Goal: Task Accomplishment & Management: Use online tool/utility

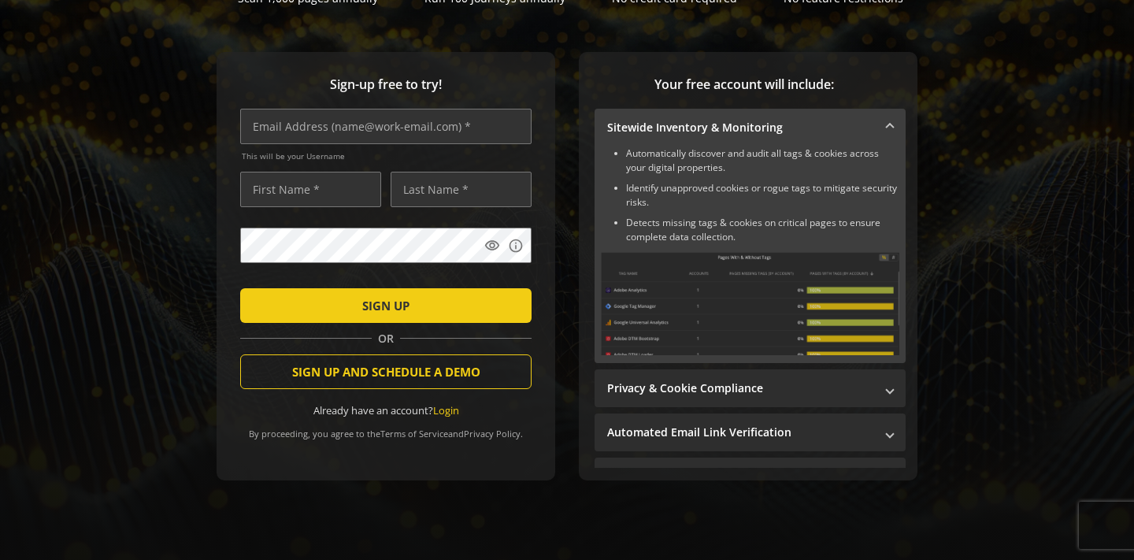
scroll to position [167, 0]
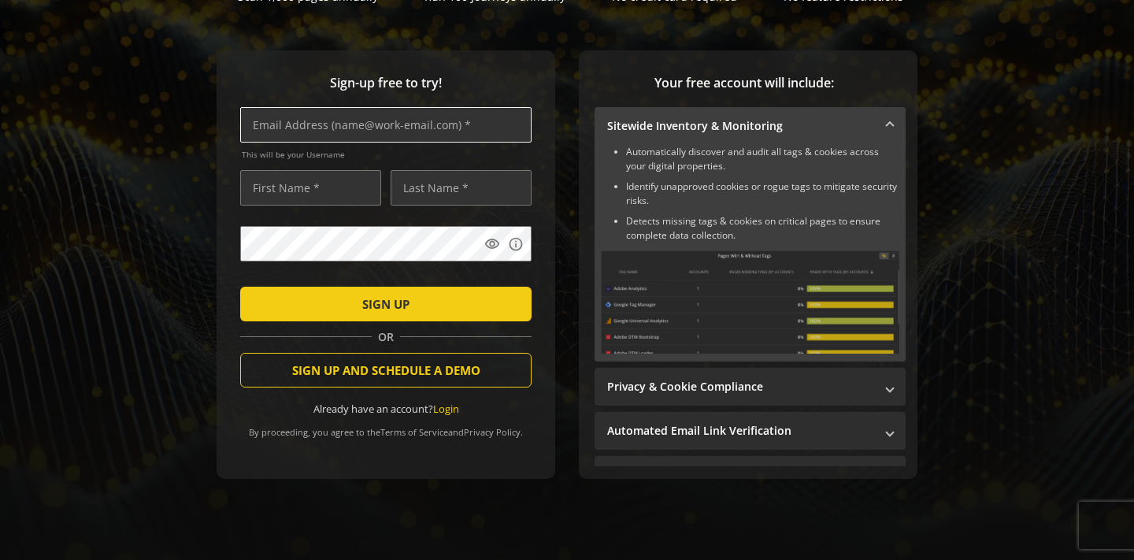
click at [328, 135] on input "text" at bounding box center [385, 124] width 291 height 35
type input "[PERSON_NAME][EMAIL_ADDRESS][PERSON_NAME][DOMAIN_NAME]"
type input "Balazs"
type input "[PERSON_NAME]"
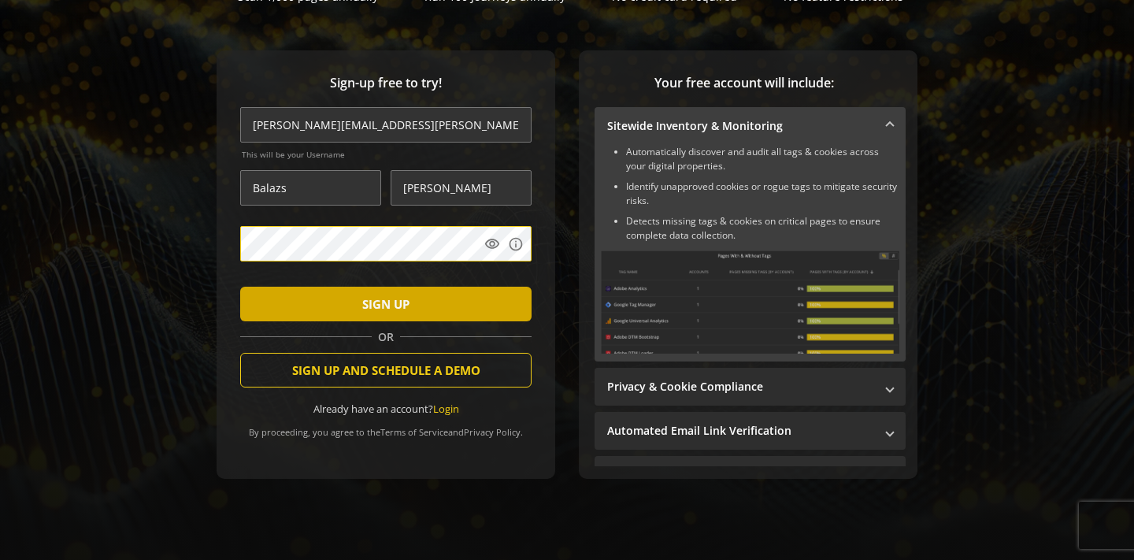
click at [358, 300] on span "submit" at bounding box center [385, 304] width 291 height 38
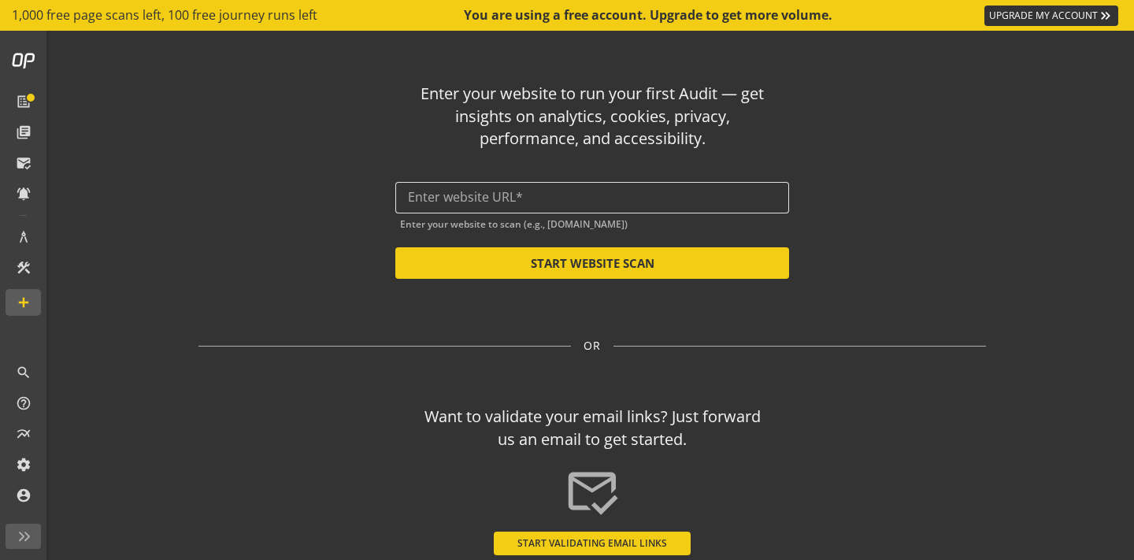
click at [501, 194] on input "text" at bounding box center [592, 197] width 369 height 15
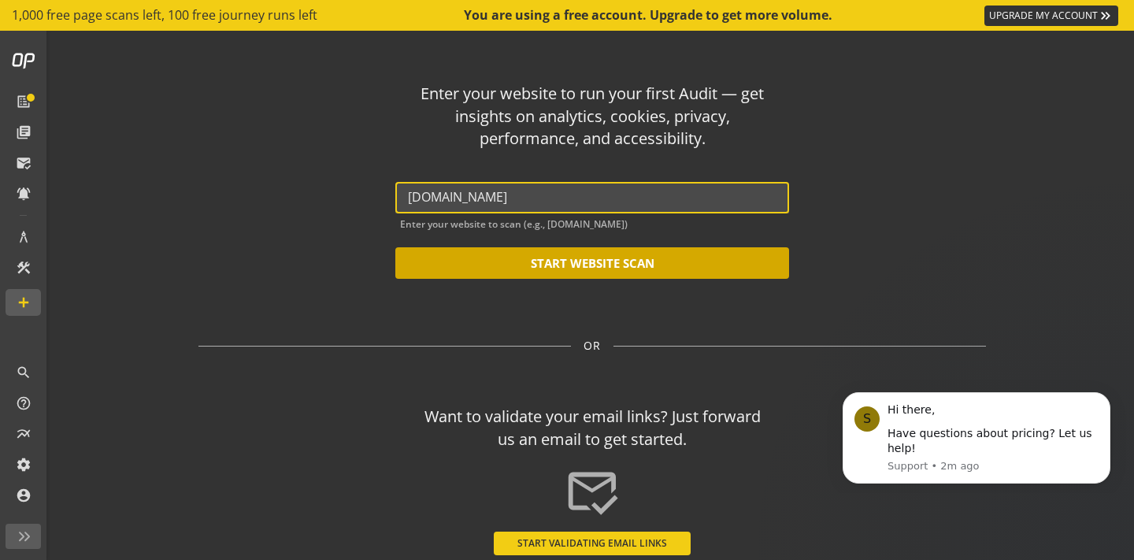
click at [579, 256] on button "START WEBSITE SCAN" at bounding box center [592, 263] width 394 height 32
type input "[URL][DOMAIN_NAME]"
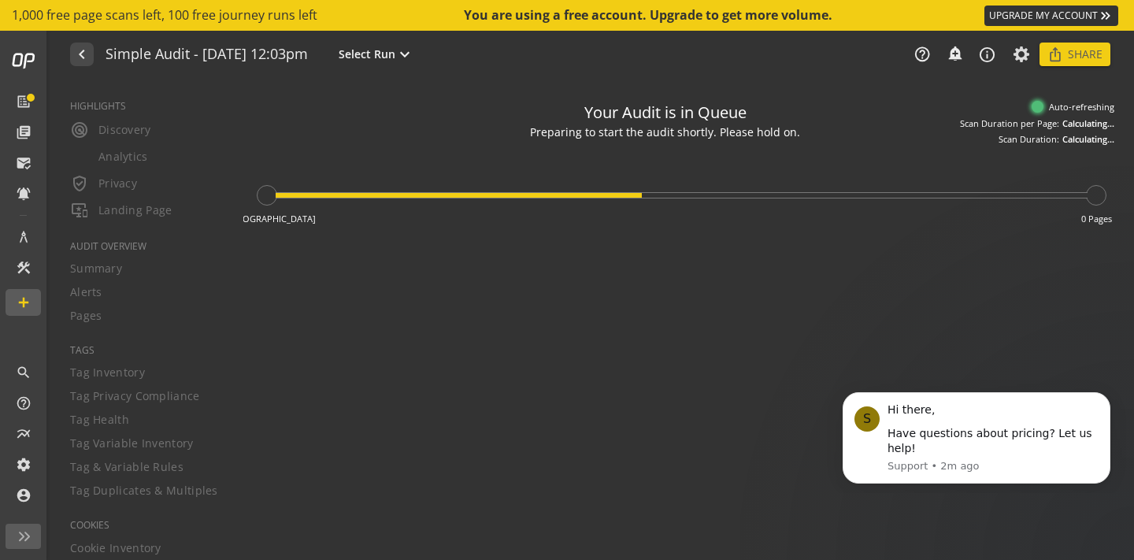
type textarea "Notes can include: -a description of what this audit is validating -changes in …"
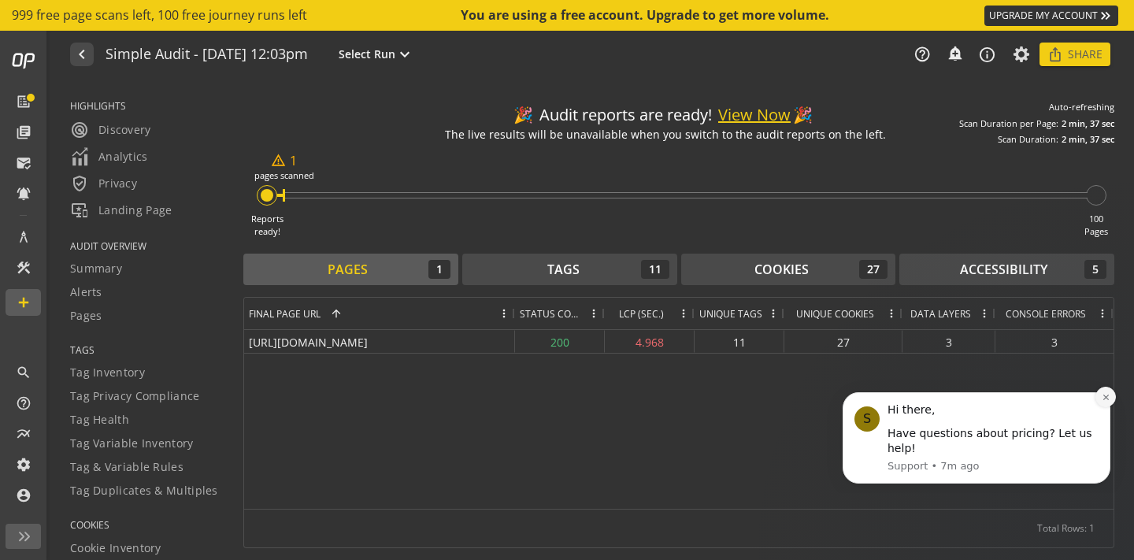
click at [1107, 399] on icon "Dismiss notification" at bounding box center [1106, 397] width 9 height 9
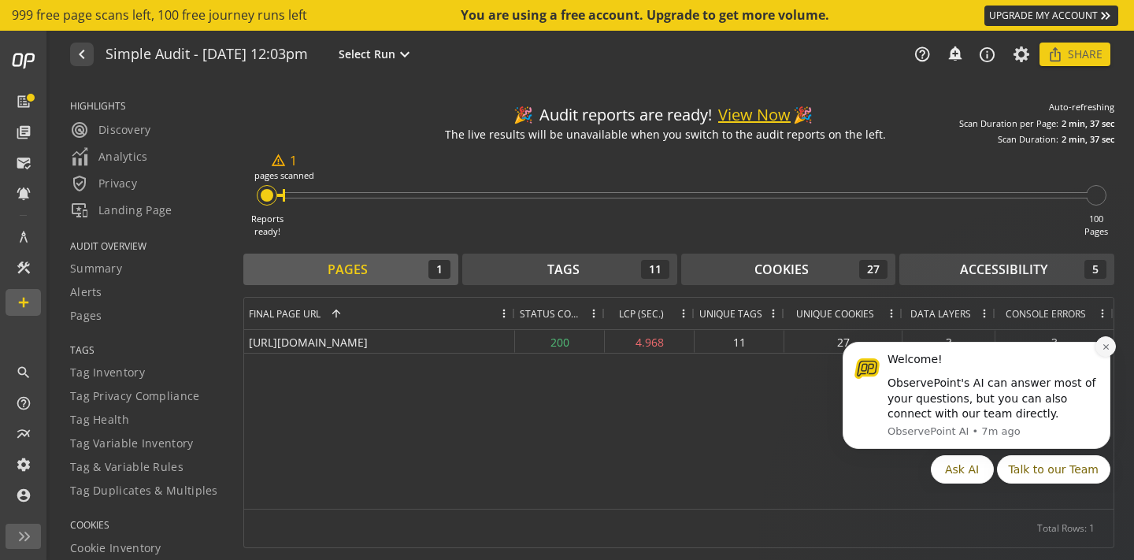
click at [1108, 349] on icon "Dismiss notification" at bounding box center [1106, 347] width 6 height 6
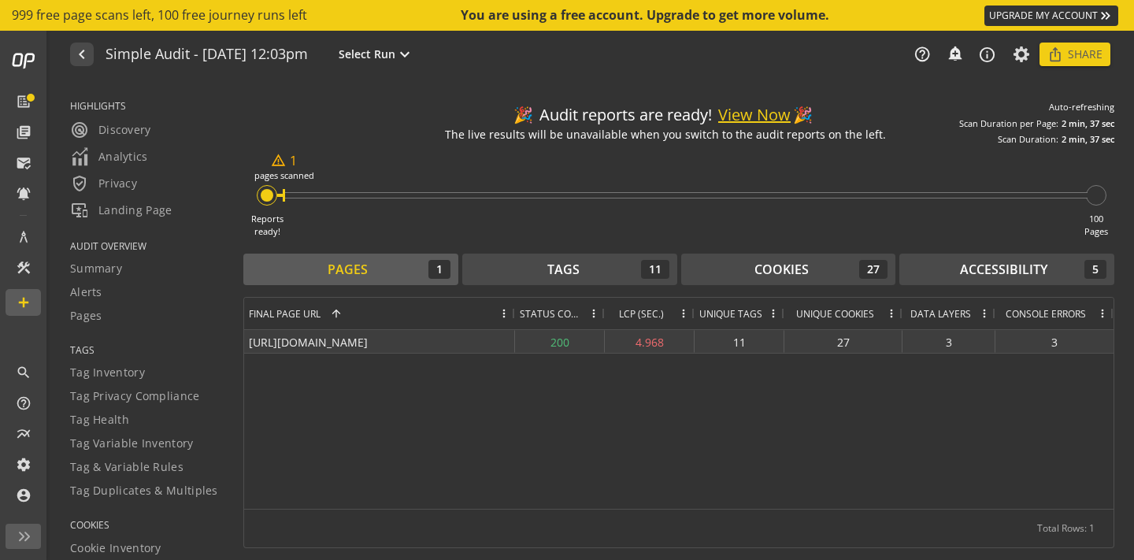
click at [648, 346] on div "4.968" at bounding box center [650, 341] width 90 height 23
click at [415, 335] on div "[URL][DOMAIN_NAME]" at bounding box center [379, 341] width 271 height 23
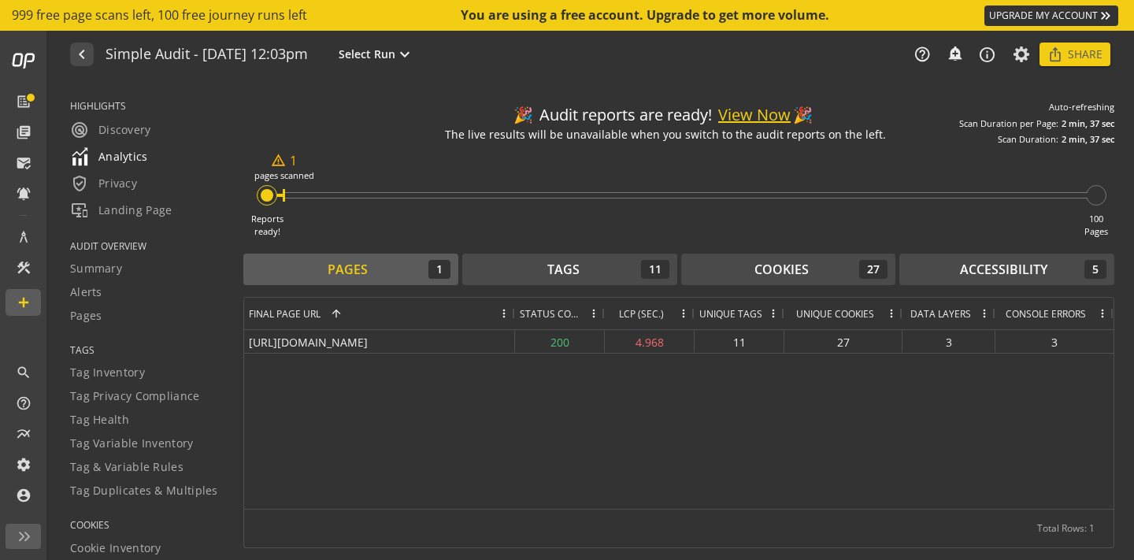
click at [121, 154] on span "Analytics" at bounding box center [109, 156] width 78 height 19
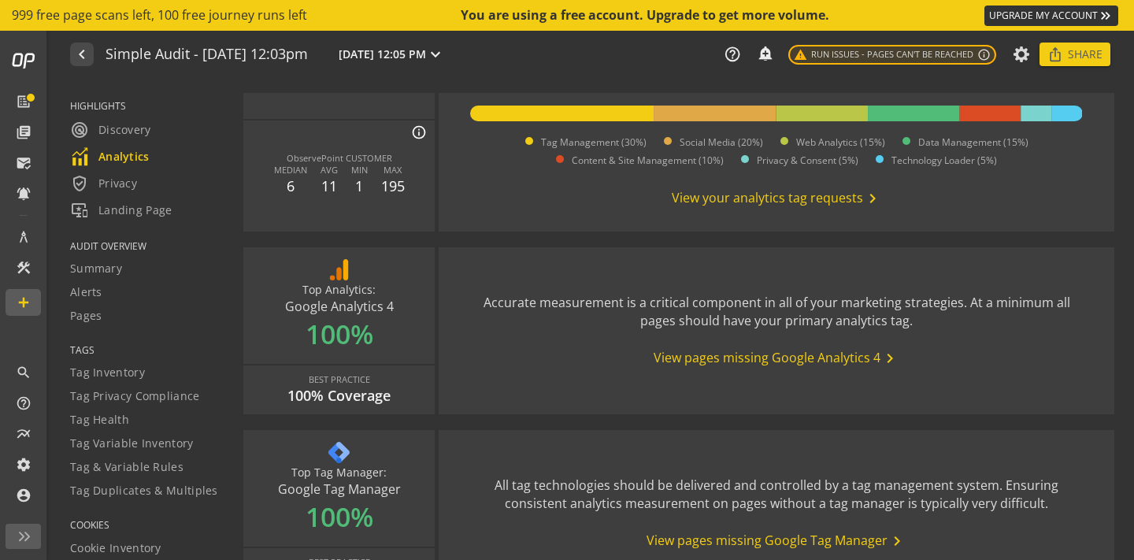
scroll to position [365, 0]
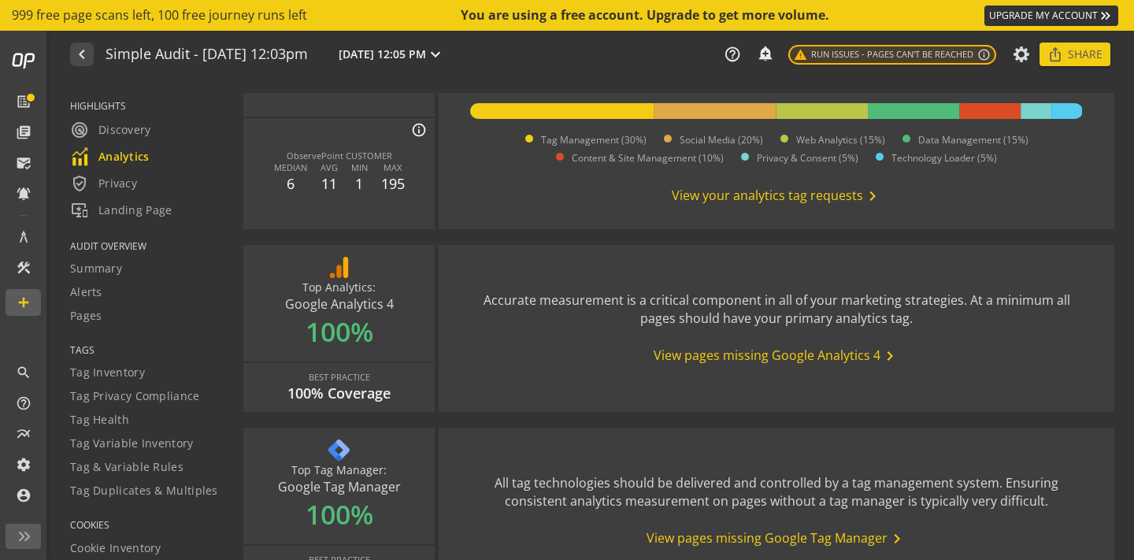
click at [782, 347] on span "View pages missing Google Analytics 4 chevron_right" at bounding box center [777, 356] width 246 height 19
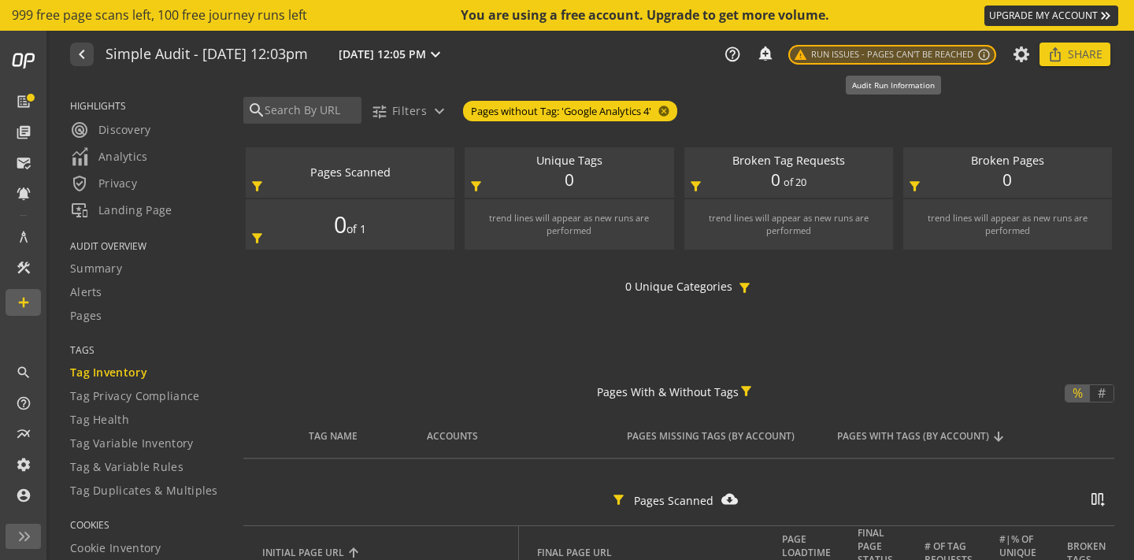
click at [921, 58] on span "warning Run Issues - Pages can't be reached" at bounding box center [884, 54] width 180 height 13
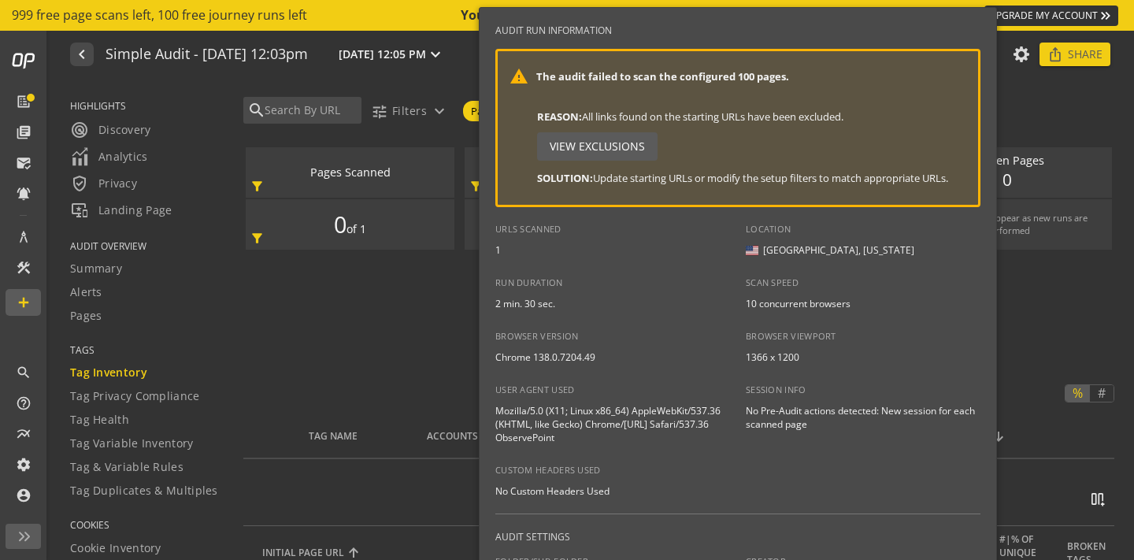
click at [1109, 120] on div at bounding box center [567, 280] width 1134 height 560
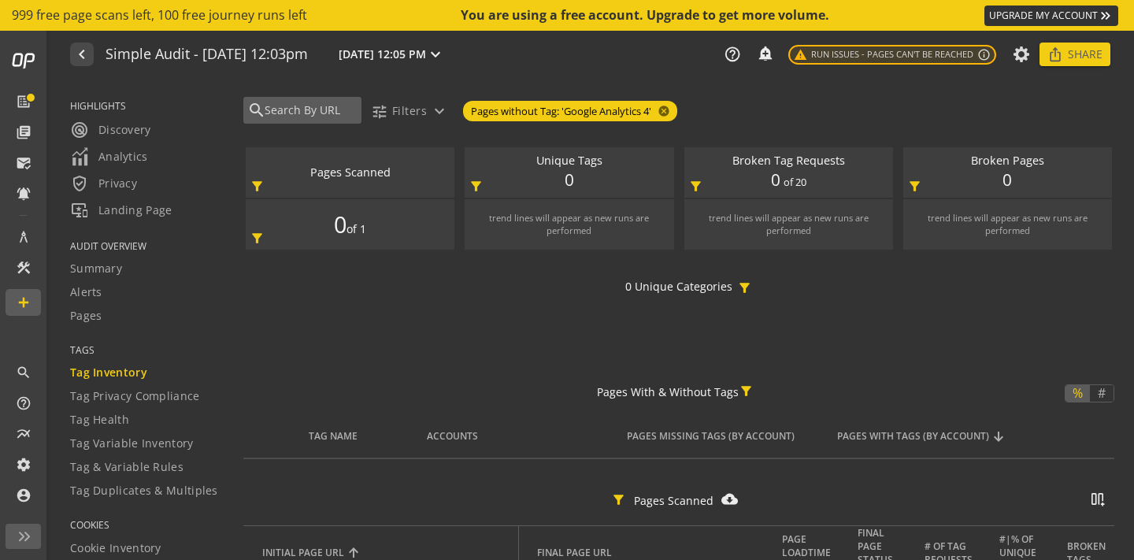
click at [306, 113] on input "text" at bounding box center [310, 110] width 95 height 17
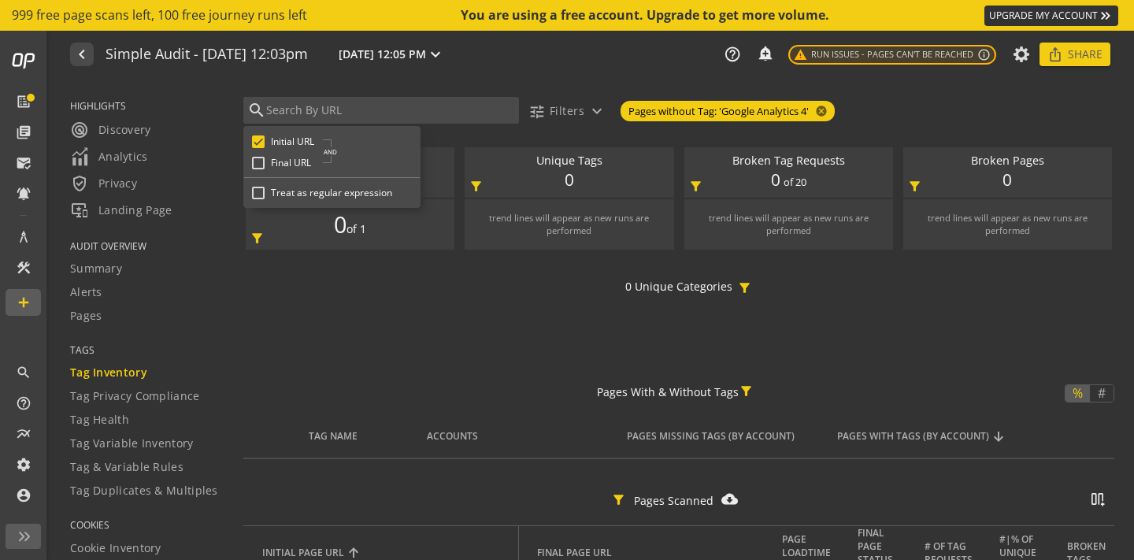
click at [257, 195] on input "Treat as regular expression" at bounding box center [258, 193] width 13 height 13
checkbox input "false"
click at [713, 113] on span "Pages without Tag: 'Google Analytics 4'" at bounding box center [718, 111] width 180 height 15
click at [109, 132] on span "radar Discovery" at bounding box center [110, 129] width 81 height 19
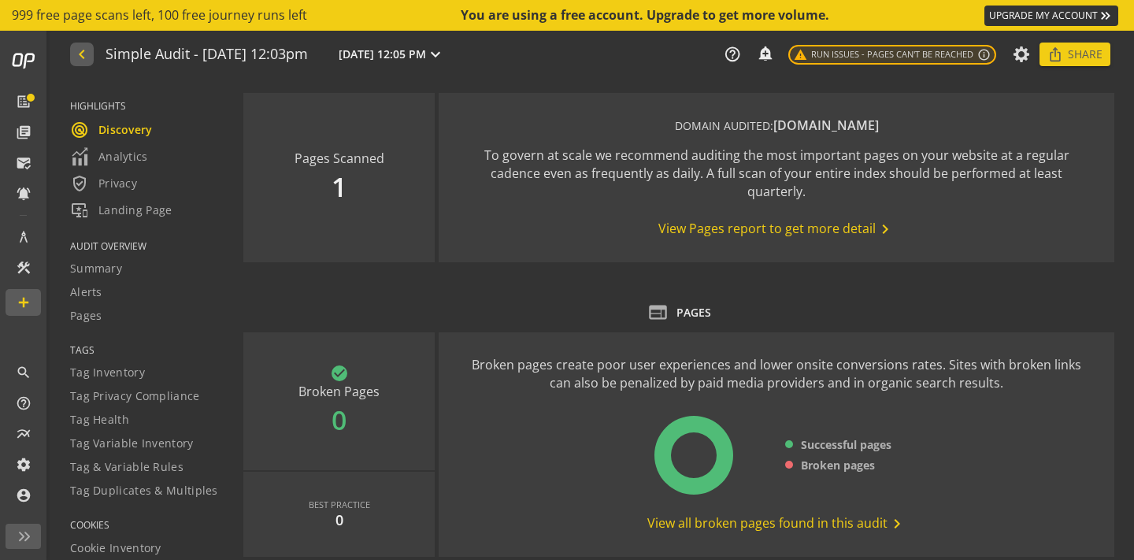
click at [89, 60] on button "navigate_before" at bounding box center [82, 55] width 24 height 24
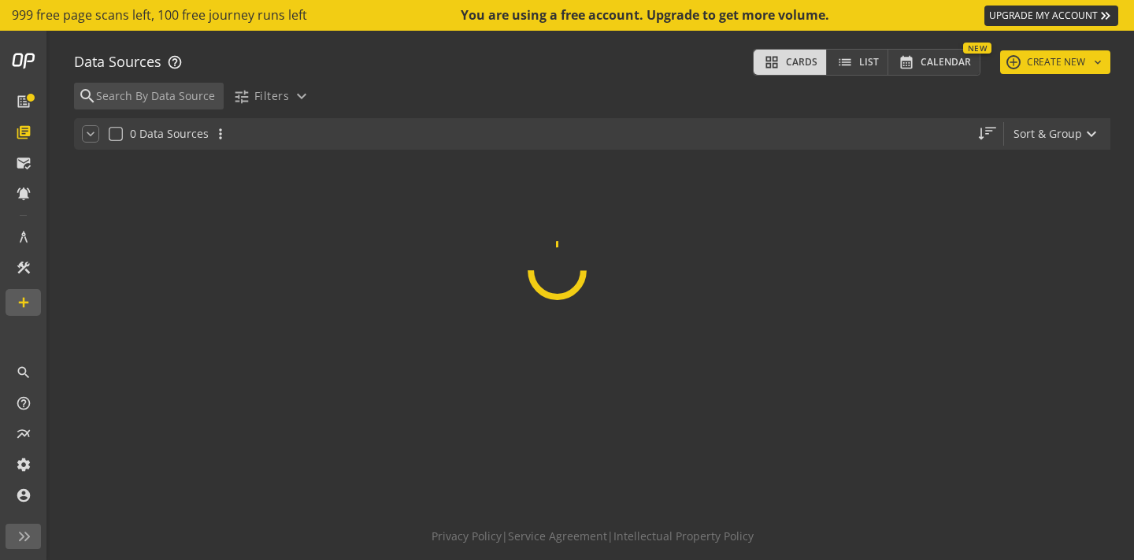
scroll to position [61, 0]
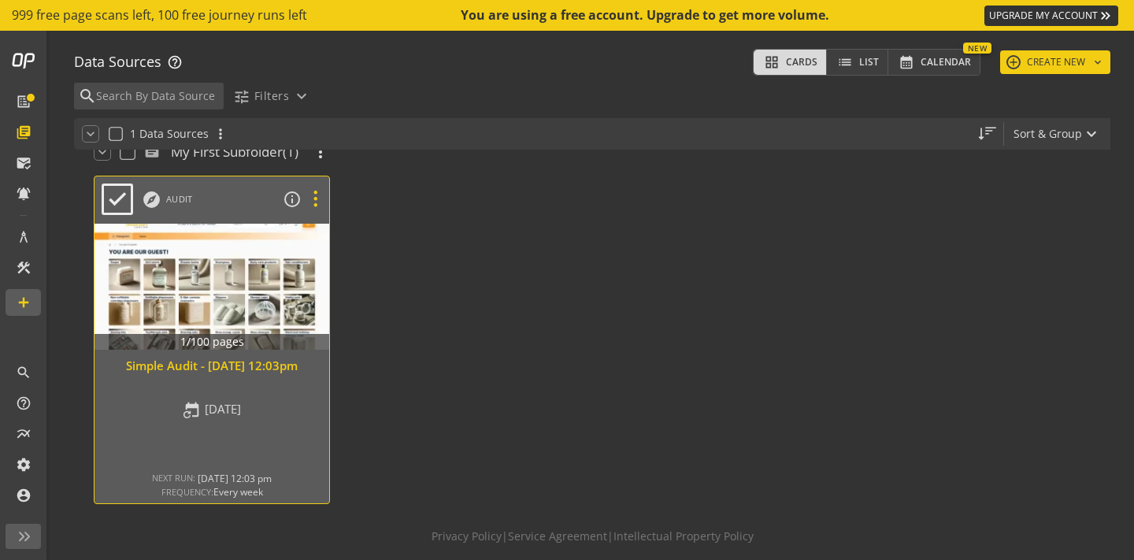
click at [316, 195] on icon at bounding box center [316, 199] width 28 height 20
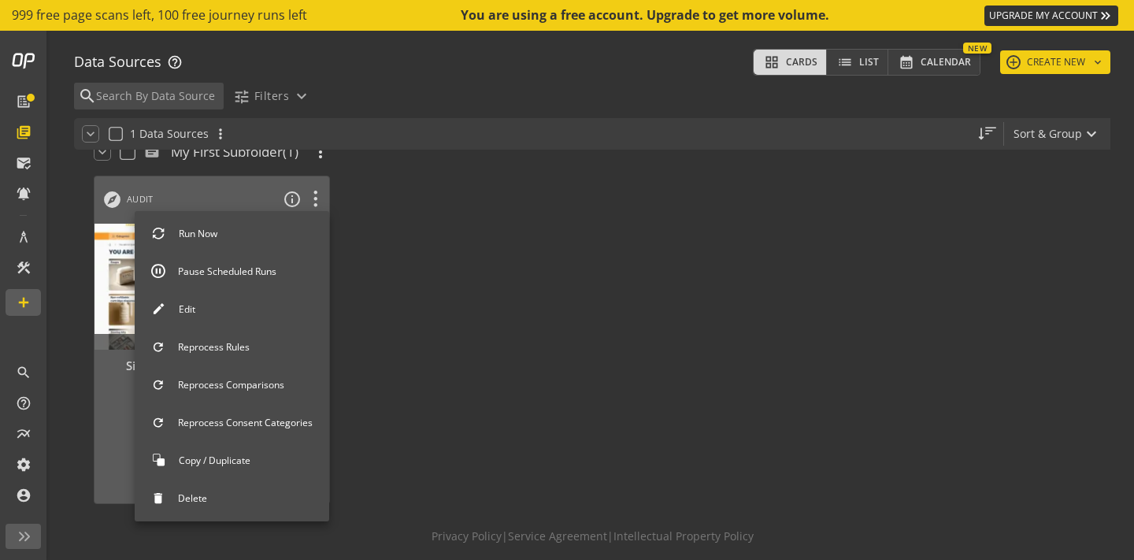
click at [243, 312] on button "Edit" at bounding box center [232, 309] width 195 height 33
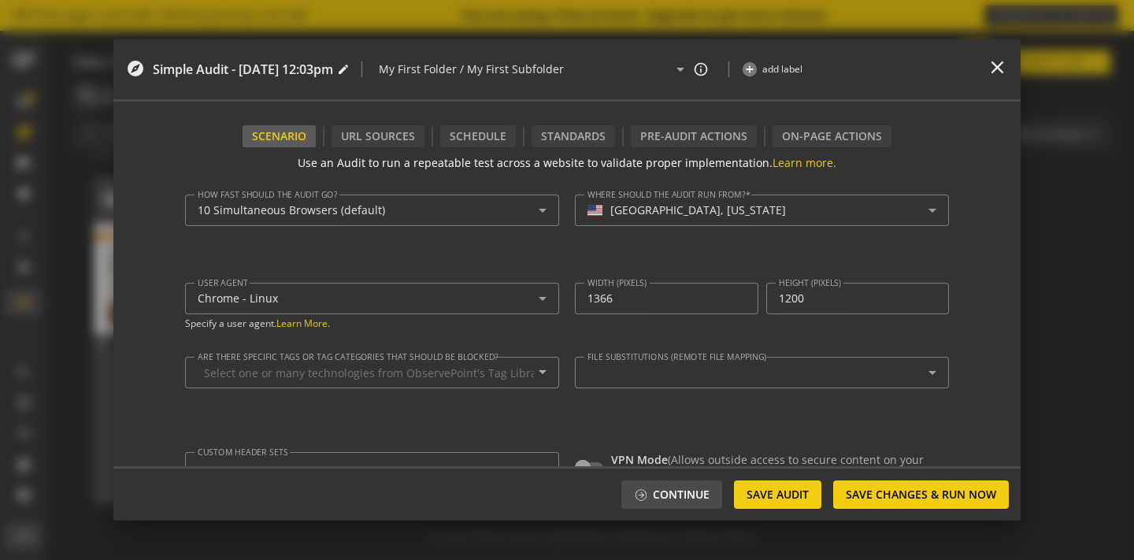
type textarea "[PERSON_NAME][EMAIL_ADDRESS][PERSON_NAME][DOMAIN_NAME]"
click at [676, 215] on mat-select-trigger "[GEOGRAPHIC_DATA], [US_STATE]" at bounding box center [758, 210] width 341 height 13
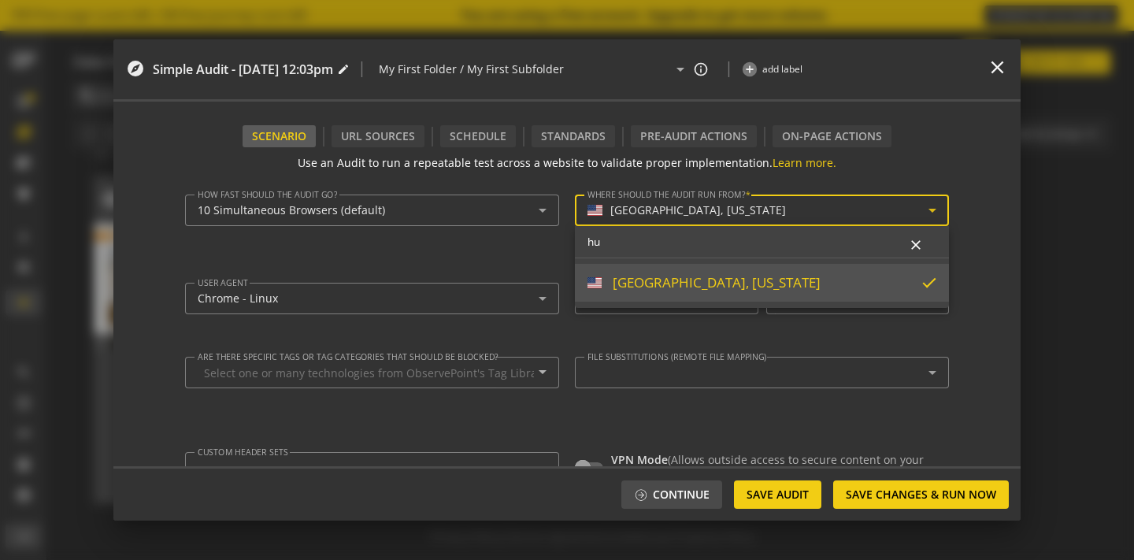
type input "h"
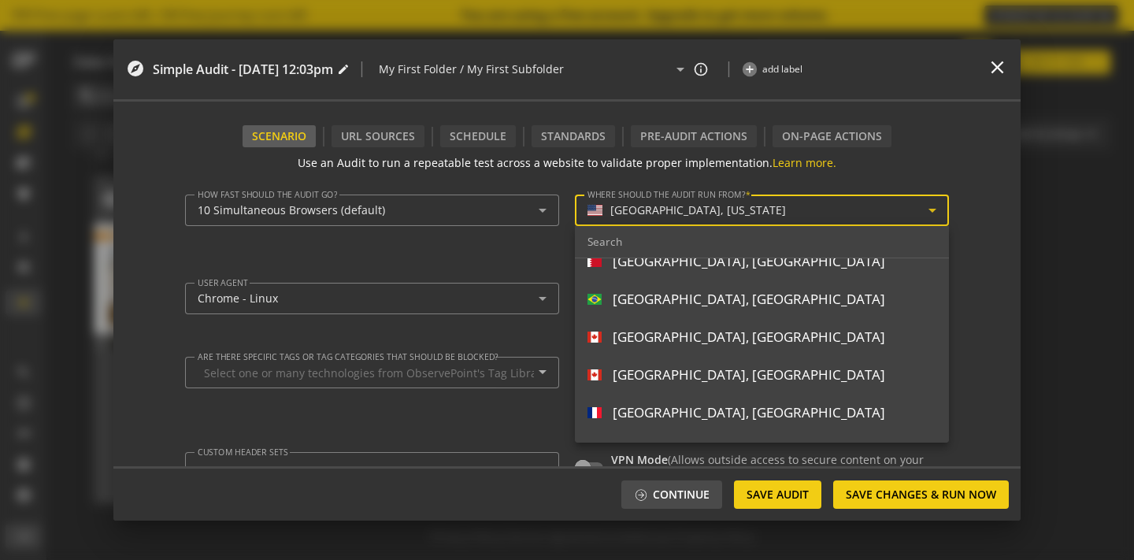
scroll to position [0, 0]
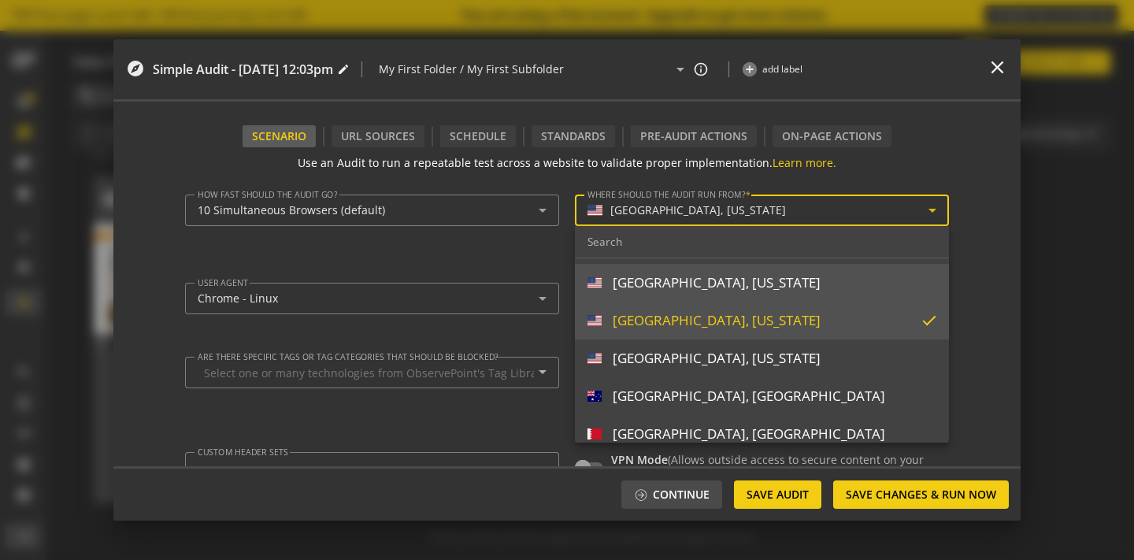
click at [991, 65] on div at bounding box center [567, 280] width 1134 height 560
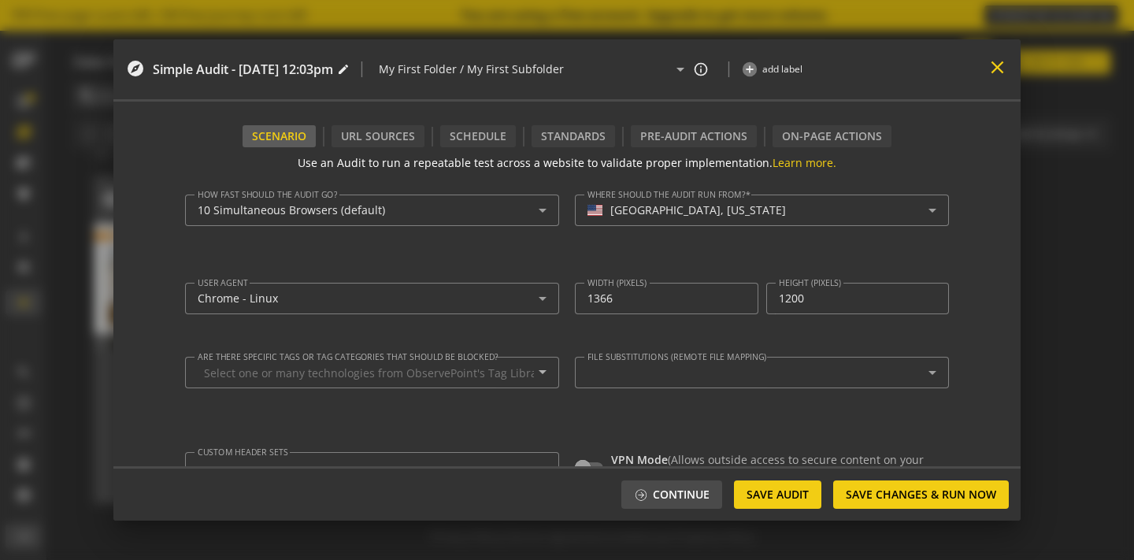
click at [999, 72] on mat-icon "close" at bounding box center [997, 67] width 21 height 21
